Goal: Task Accomplishment & Management: Complete application form

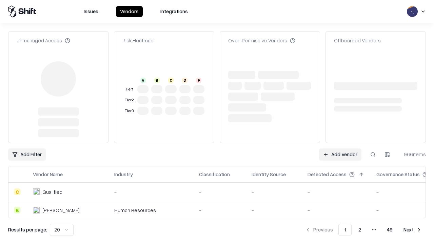
click at [340, 148] on link "Add Vendor" at bounding box center [340, 154] width 42 height 12
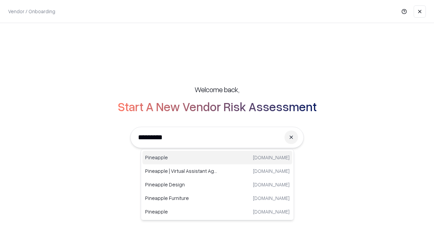
click at [217, 158] on div "Pineapple [DOMAIN_NAME]" at bounding box center [217, 158] width 150 height 14
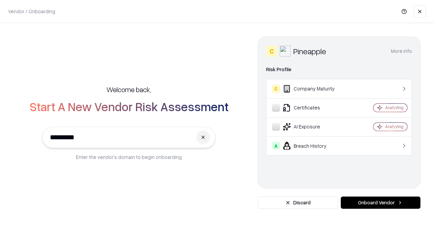
type input "*********"
click at [380, 203] on button "Onboard Vendor" at bounding box center [380, 202] width 80 height 12
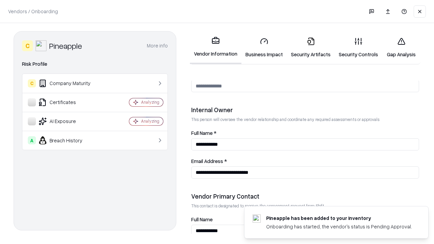
scroll to position [351, 0]
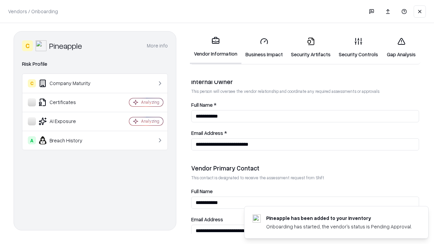
click at [264, 47] on link "Business Impact" at bounding box center [263, 48] width 45 height 32
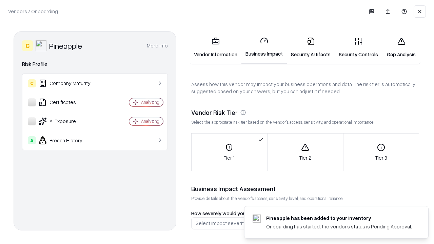
click at [401, 47] on link "Gap Analysis" at bounding box center [401, 48] width 38 height 32
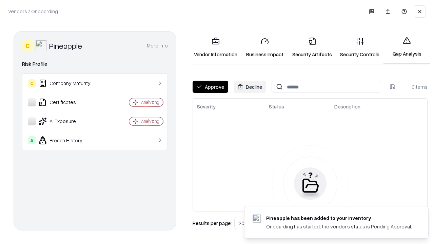
click at [210, 87] on button "Approve" at bounding box center [210, 87] width 36 height 12
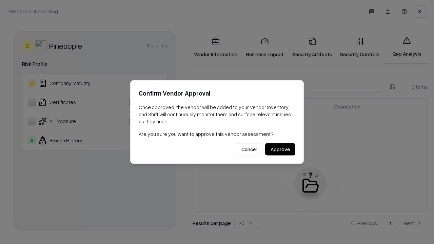
click at [280, 149] on button "Approve" at bounding box center [280, 149] width 30 height 12
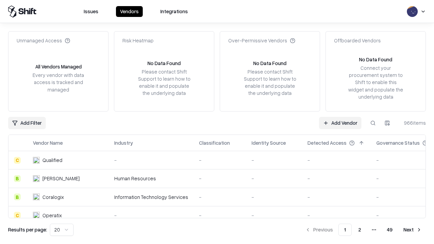
type input "*********"
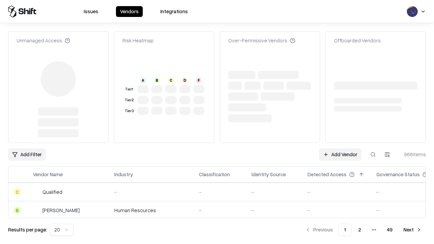
click at [340, 148] on link "Add Vendor" at bounding box center [340, 154] width 42 height 12
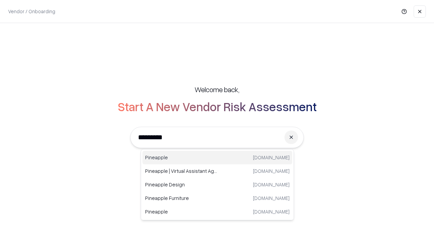
click at [217, 158] on div "Pineapple [DOMAIN_NAME]" at bounding box center [217, 158] width 150 height 14
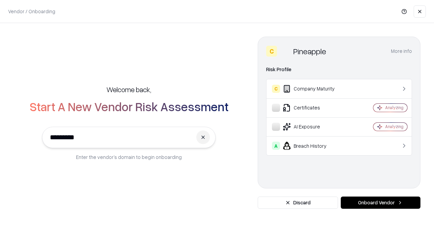
type input "*********"
click at [380, 203] on button "Onboard Vendor" at bounding box center [380, 202] width 80 height 12
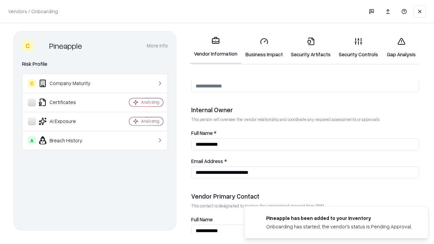
scroll to position [351, 0]
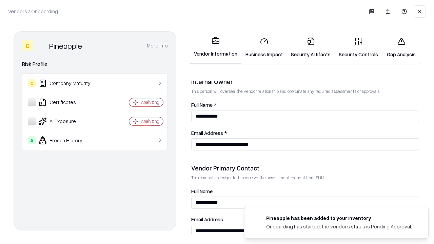
click at [401, 47] on link "Gap Analysis" at bounding box center [401, 48] width 38 height 32
